Goal: Book appointment/travel/reservation

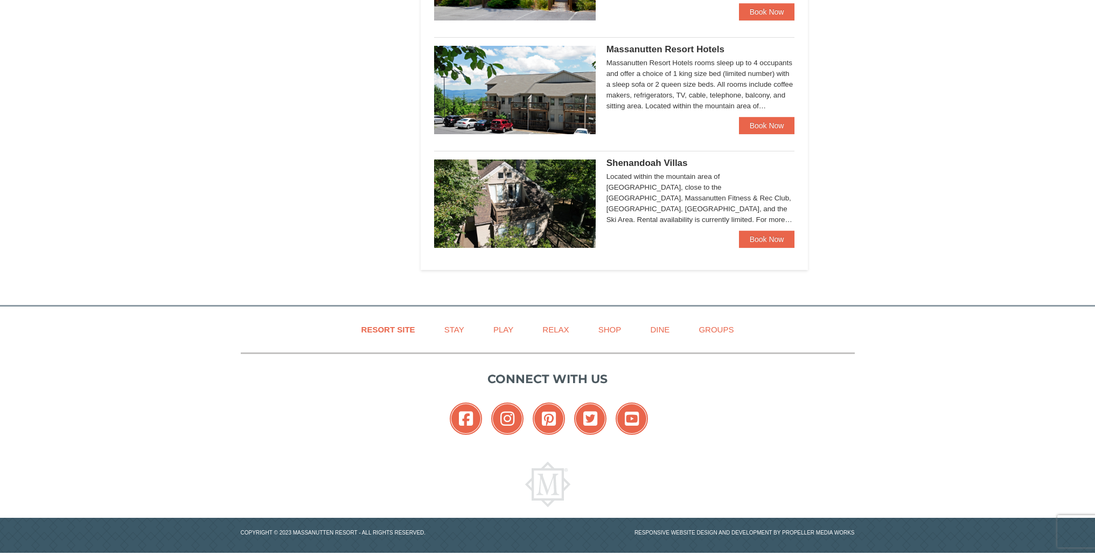
scroll to position [627, 0]
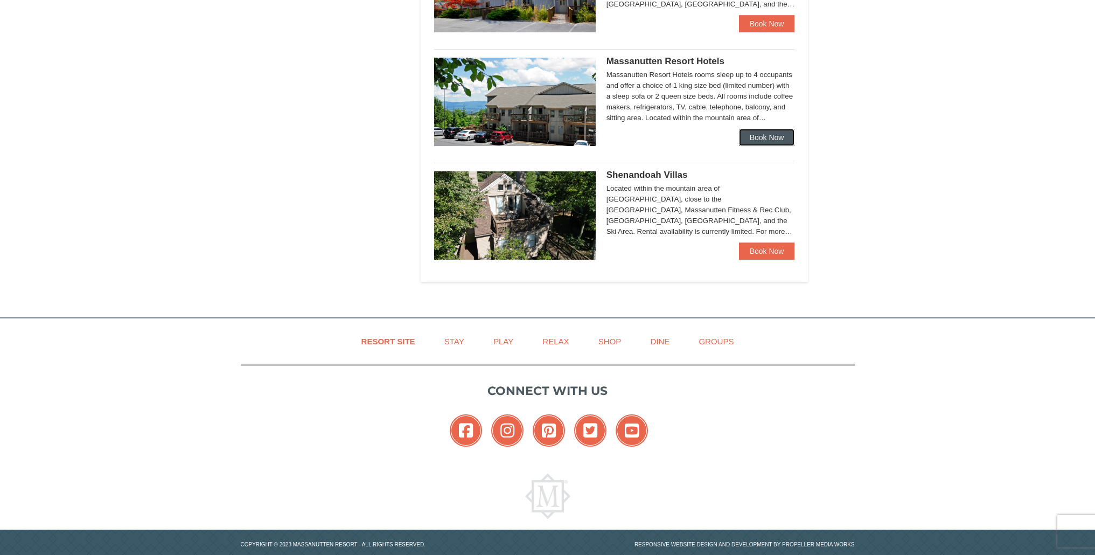
click at [771, 141] on link "Book Now" at bounding box center [767, 137] width 56 height 17
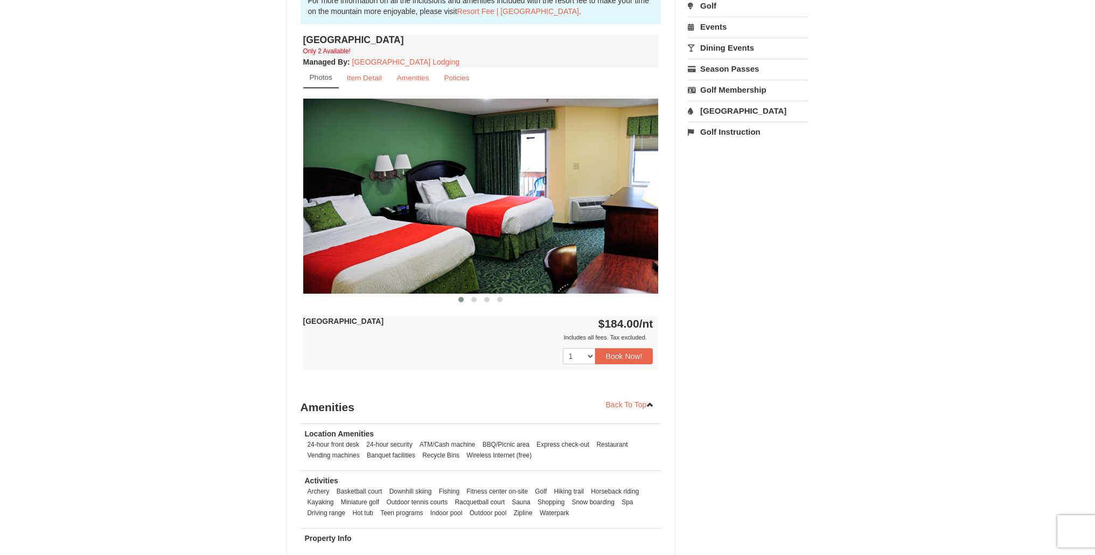
scroll to position [383, 0]
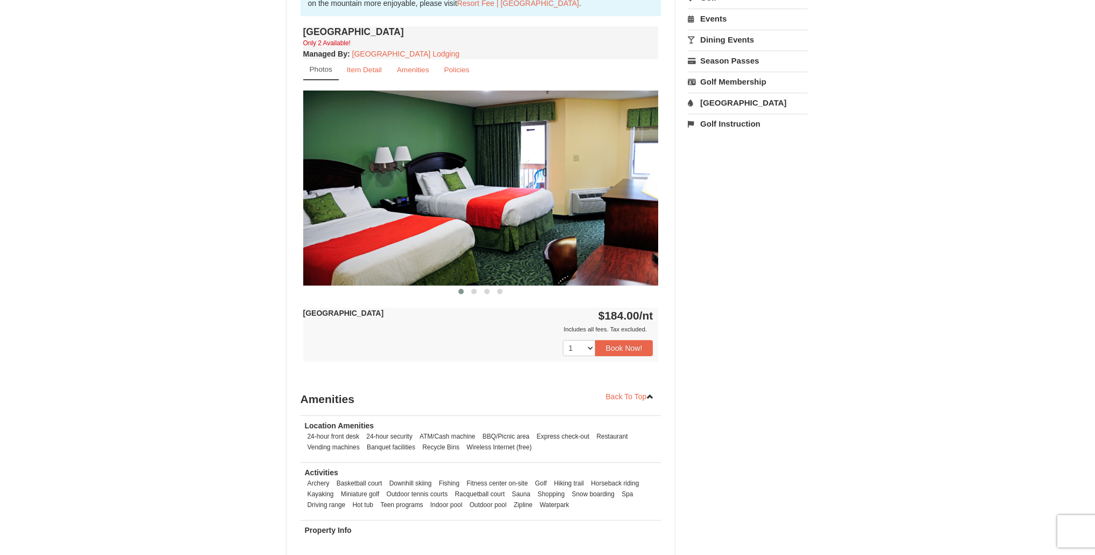
click at [647, 194] on img at bounding box center [480, 187] width 355 height 194
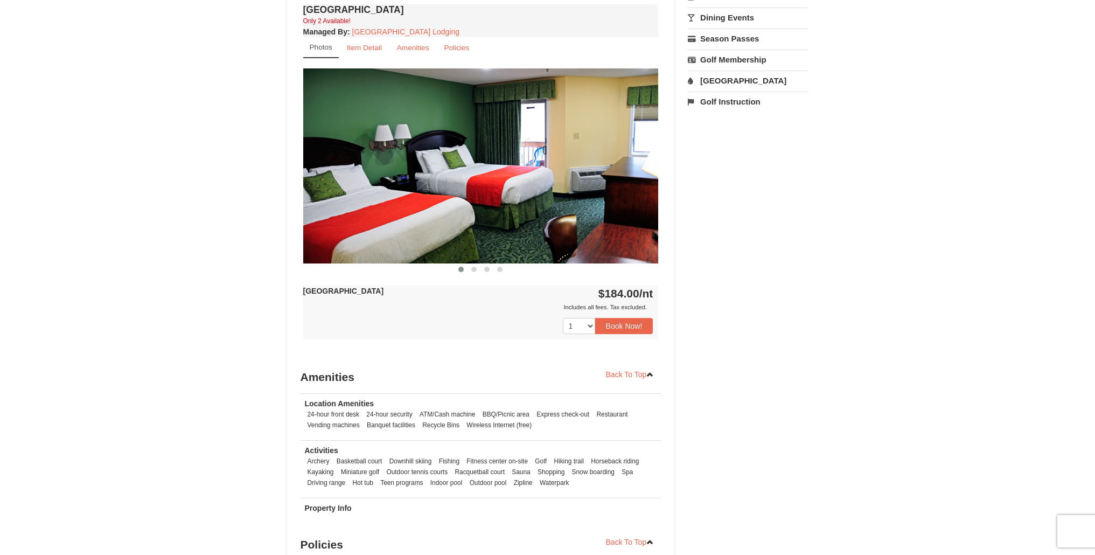
scroll to position [341, 0]
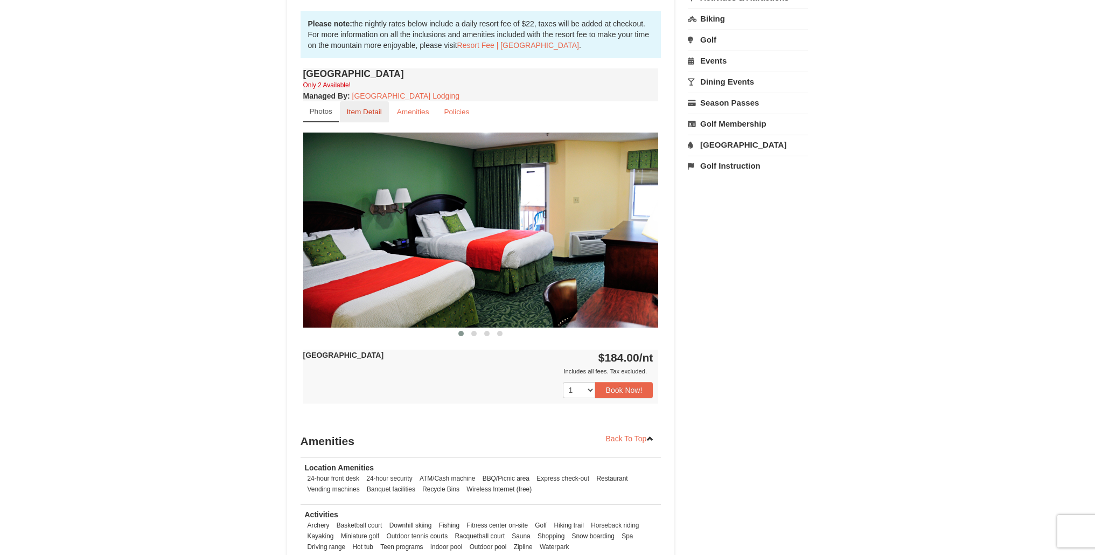
click at [369, 113] on small "Item Detail" at bounding box center [364, 112] width 35 height 8
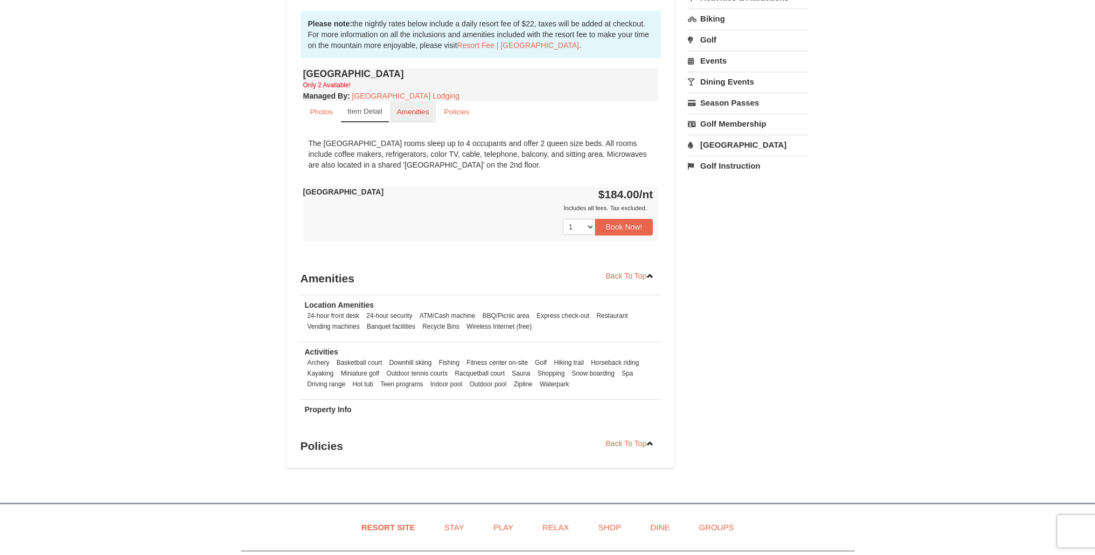
click at [422, 113] on small "Amenities" at bounding box center [413, 112] width 32 height 8
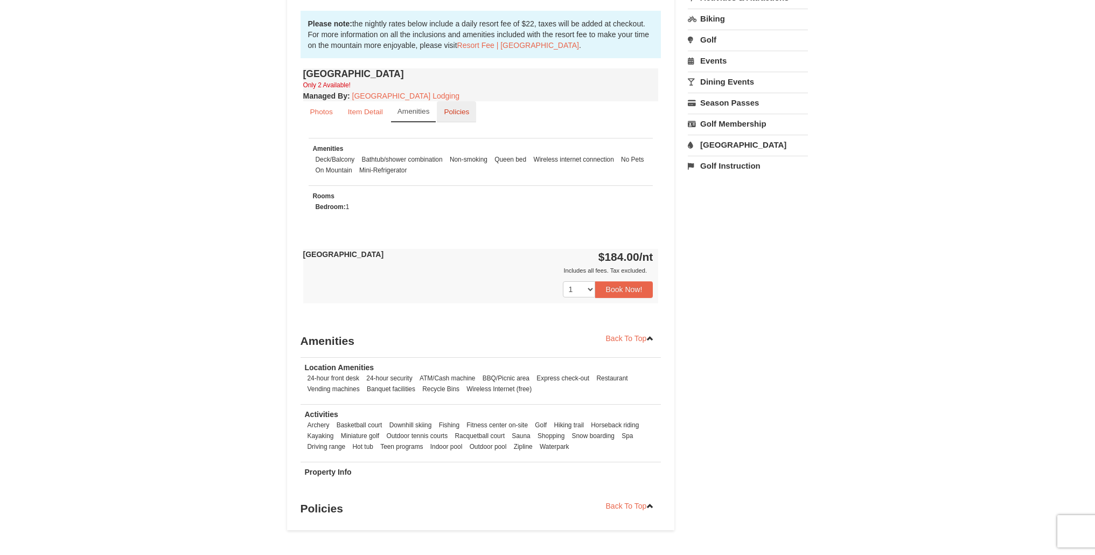
click at [460, 113] on small "Policies" at bounding box center [456, 112] width 25 height 8
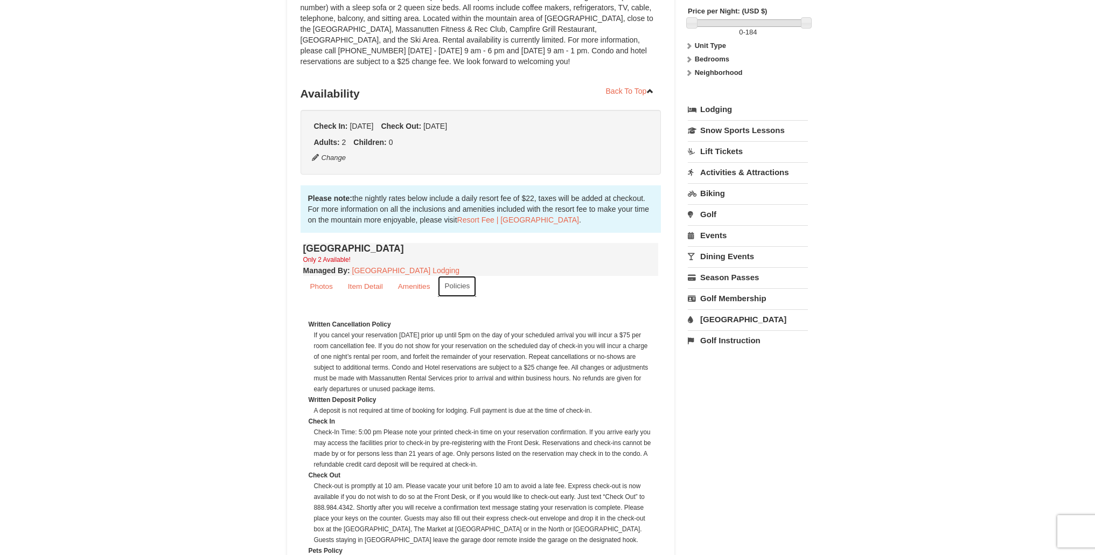
scroll to position [111, 0]
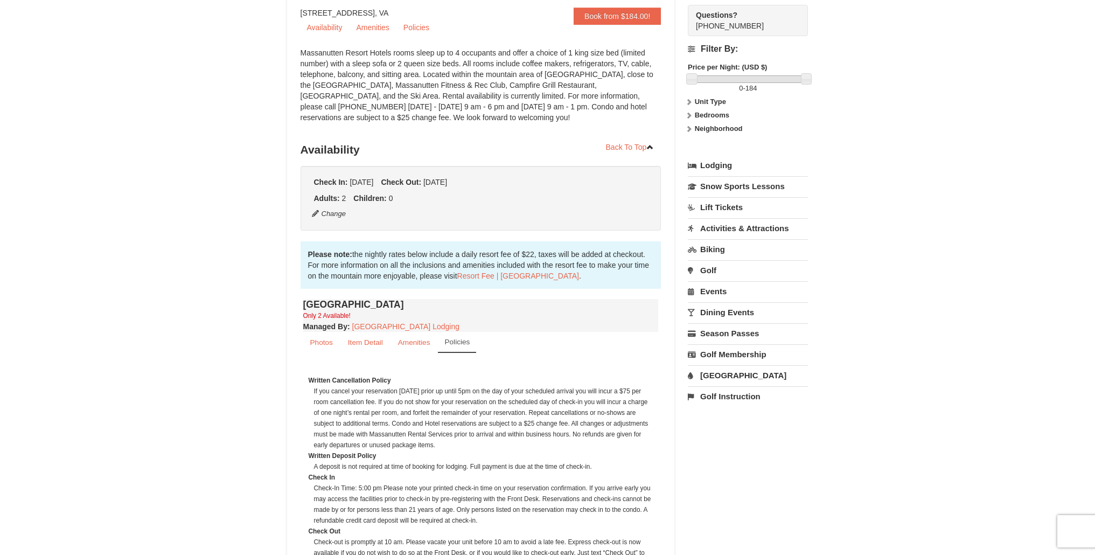
click at [716, 169] on link "Lodging" at bounding box center [748, 165] width 120 height 19
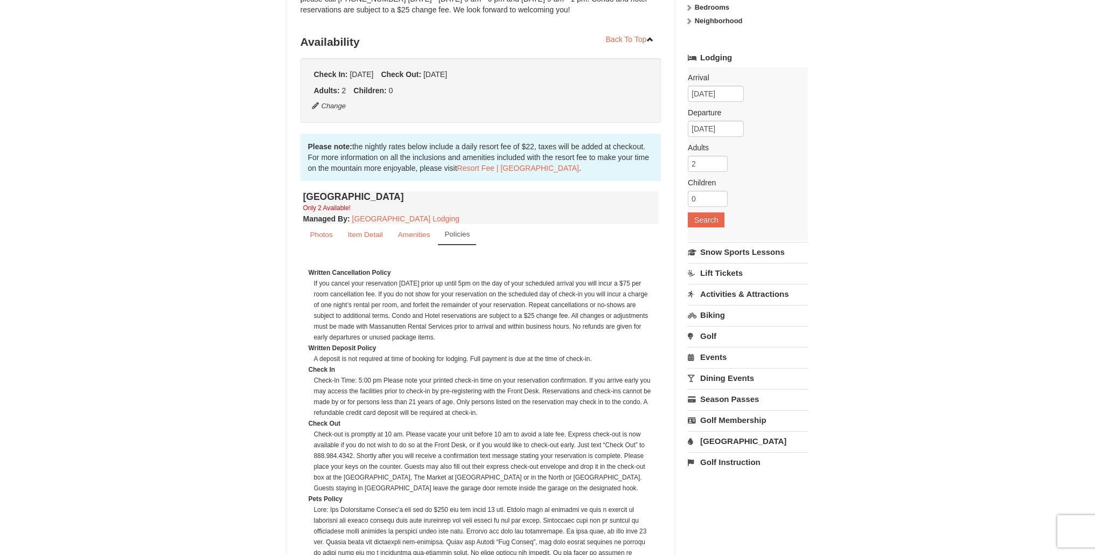
scroll to position [244, 0]
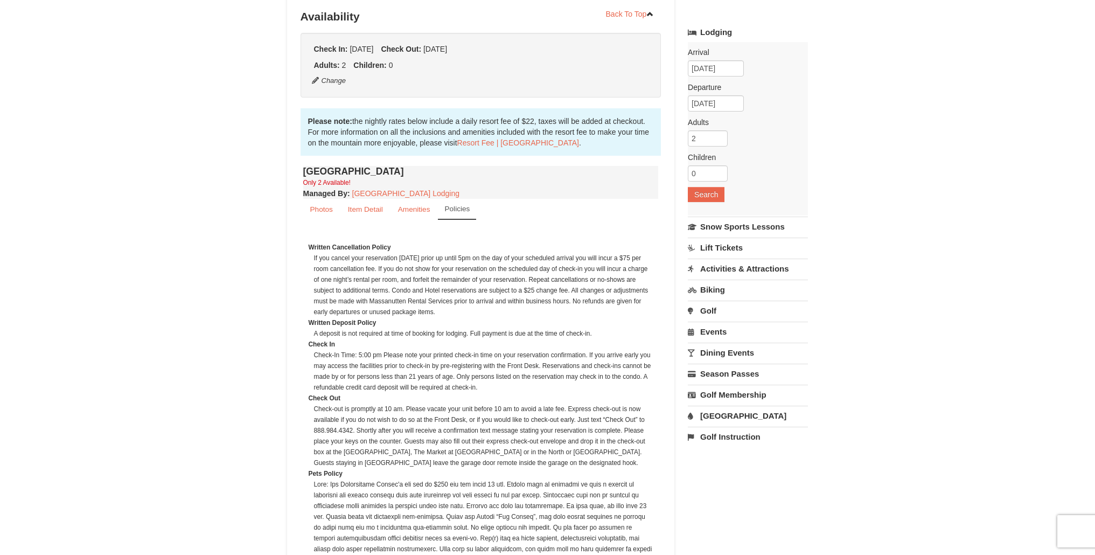
click at [772, 265] on link "Activities & Attractions" at bounding box center [748, 269] width 120 height 20
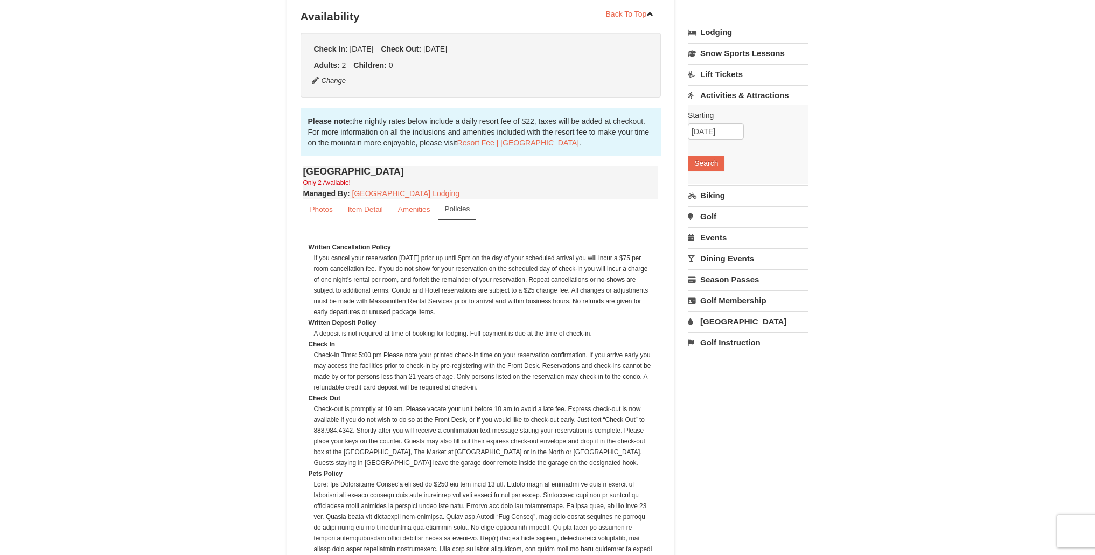
scroll to position [0, 0]
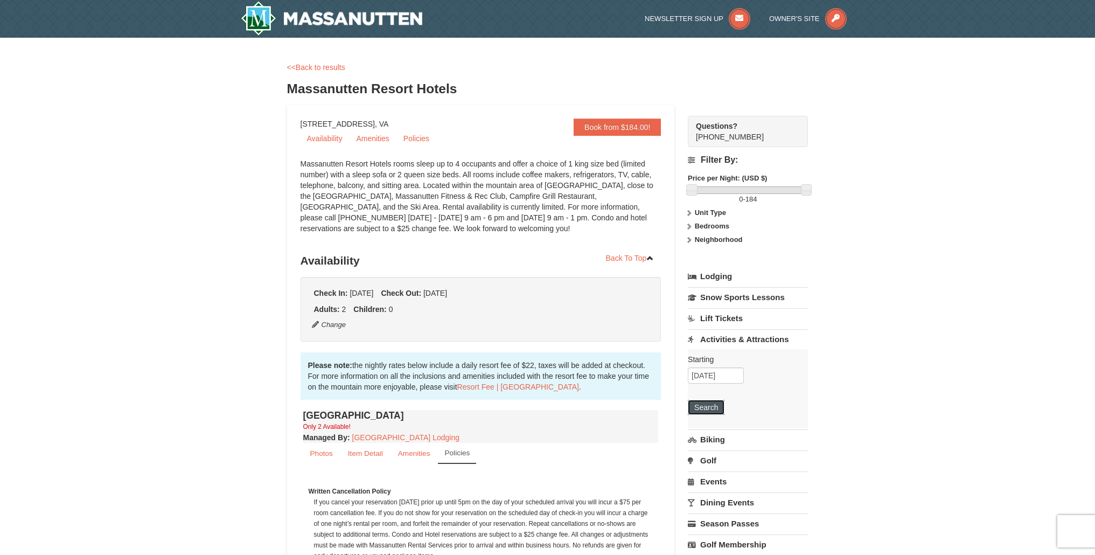
click at [713, 406] on button "Search" at bounding box center [706, 407] width 37 height 15
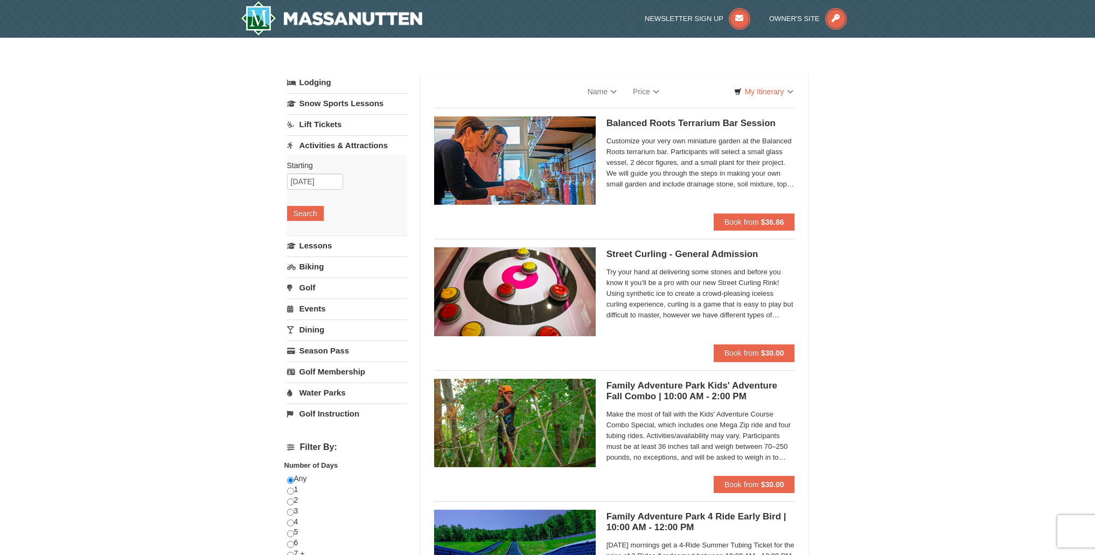
select select "10"
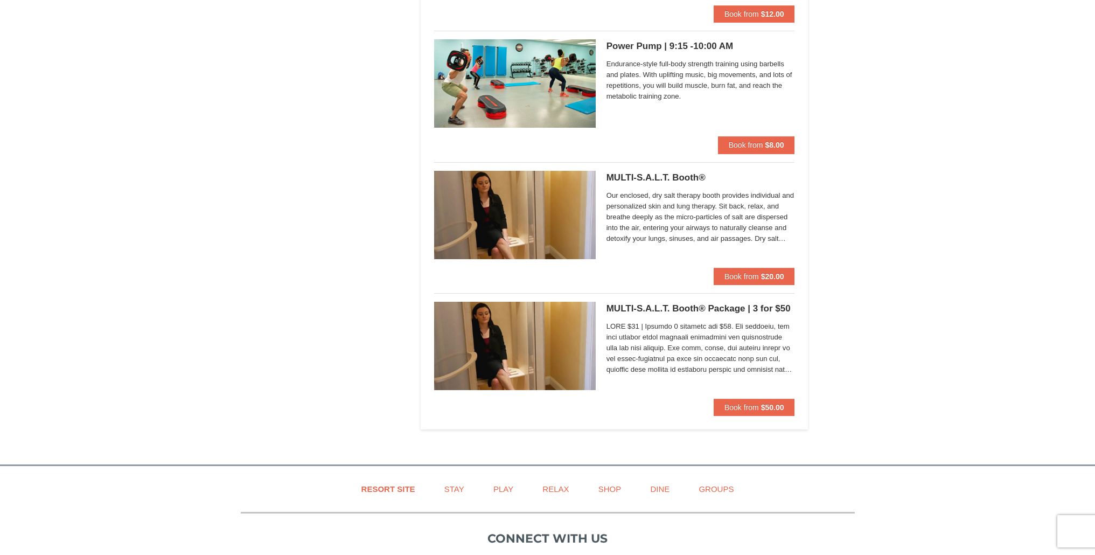
scroll to position [2775, 0]
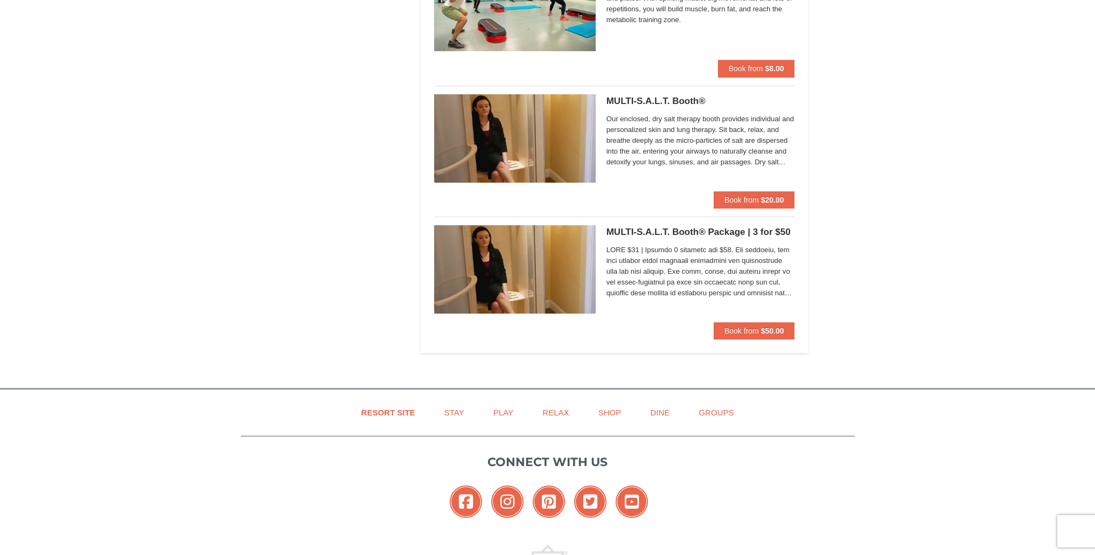
click at [652, 97] on h5 "MULTI-S.A.L.T. Booth® Massanutten Health and Wellness" at bounding box center [700, 101] width 188 height 11
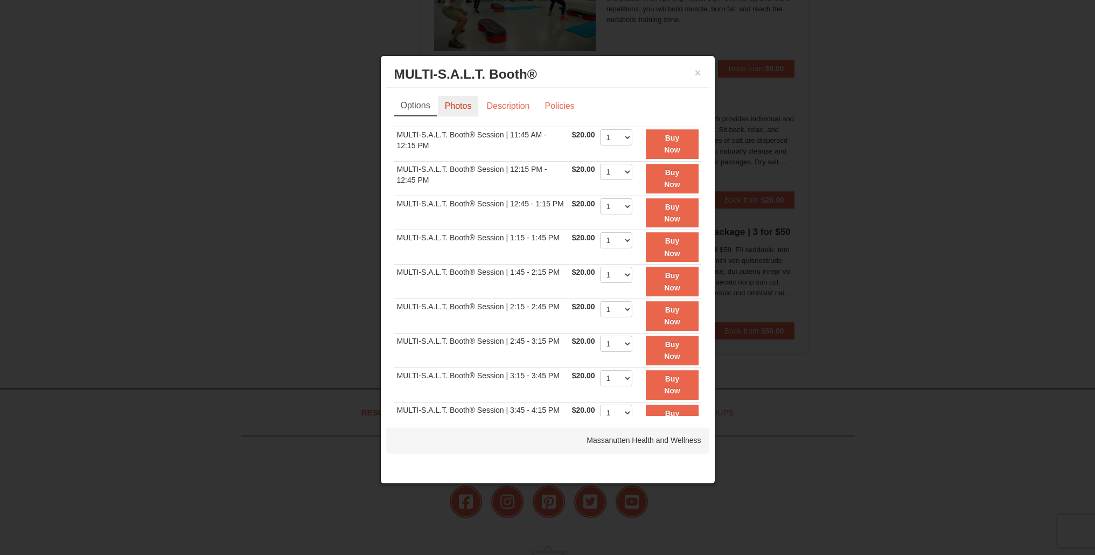
click at [467, 107] on link "Photos" at bounding box center [458, 106] width 41 height 20
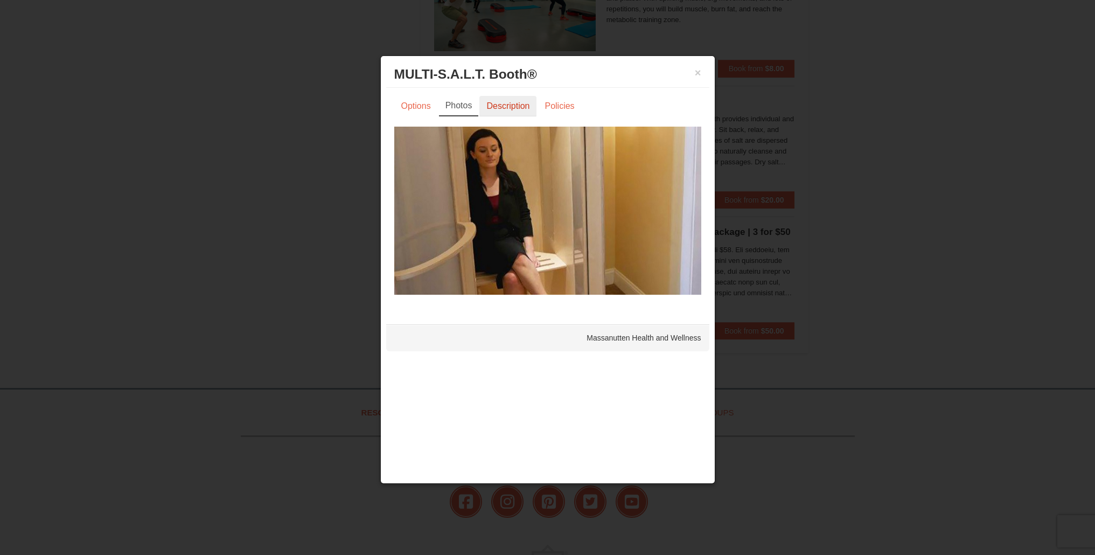
click at [497, 106] on link "Description" at bounding box center [507, 106] width 57 height 20
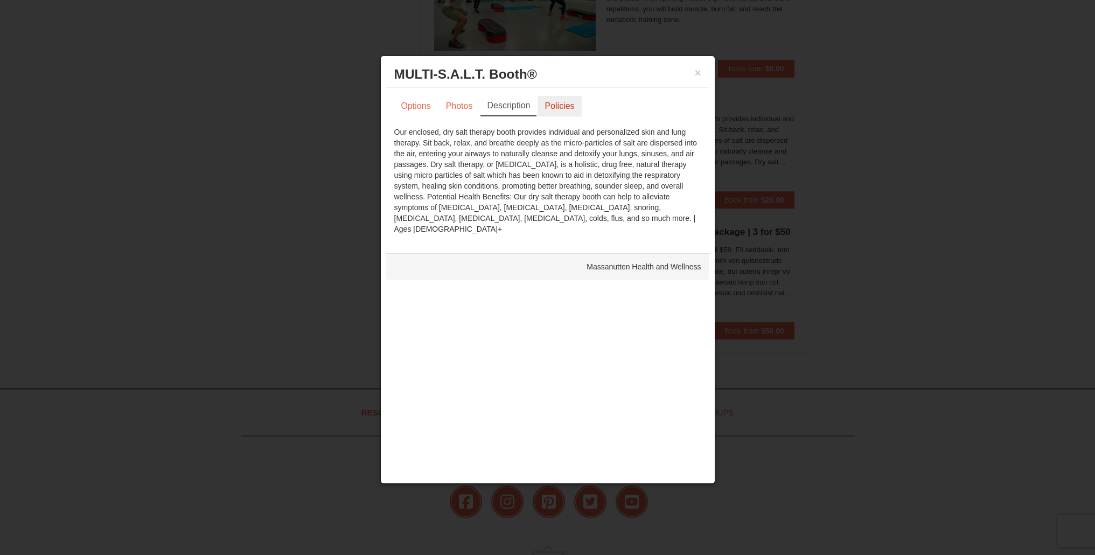
click at [567, 110] on link "Policies" at bounding box center [559, 106] width 44 height 20
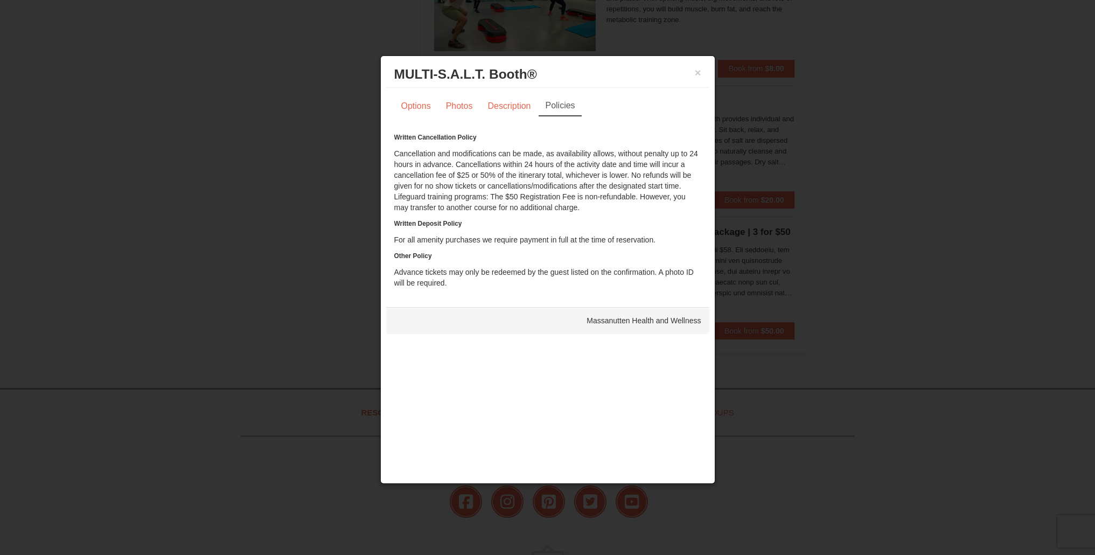
click at [686, 72] on h3 "MULTI-S.A.L.T. Booth® Massanutten Health and Wellness" at bounding box center [547, 74] width 307 height 16
click at [697, 75] on button "×" at bounding box center [698, 72] width 6 height 11
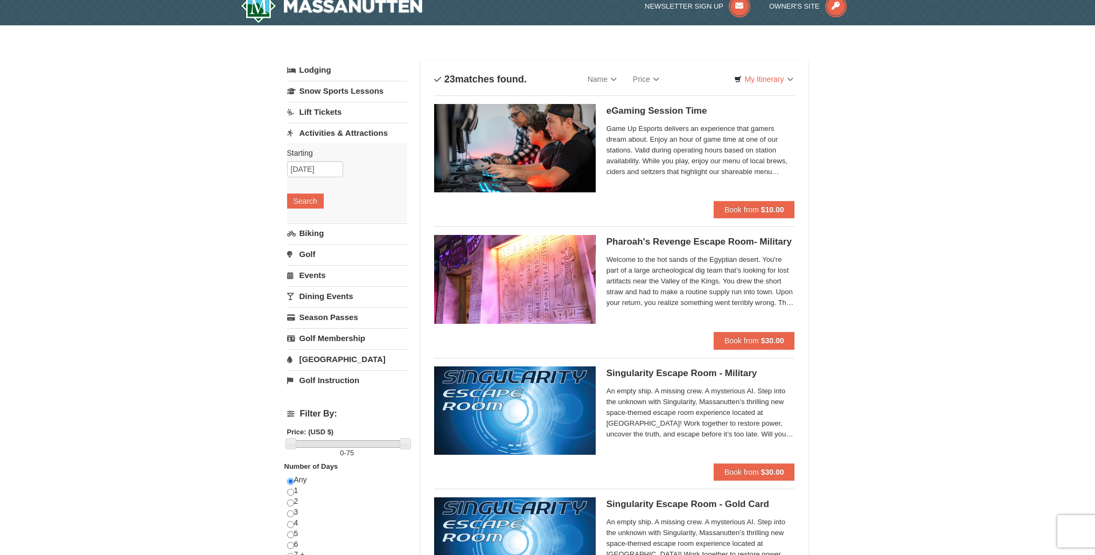
scroll to position [0, 0]
